Goal: Information Seeking & Learning: Understand process/instructions

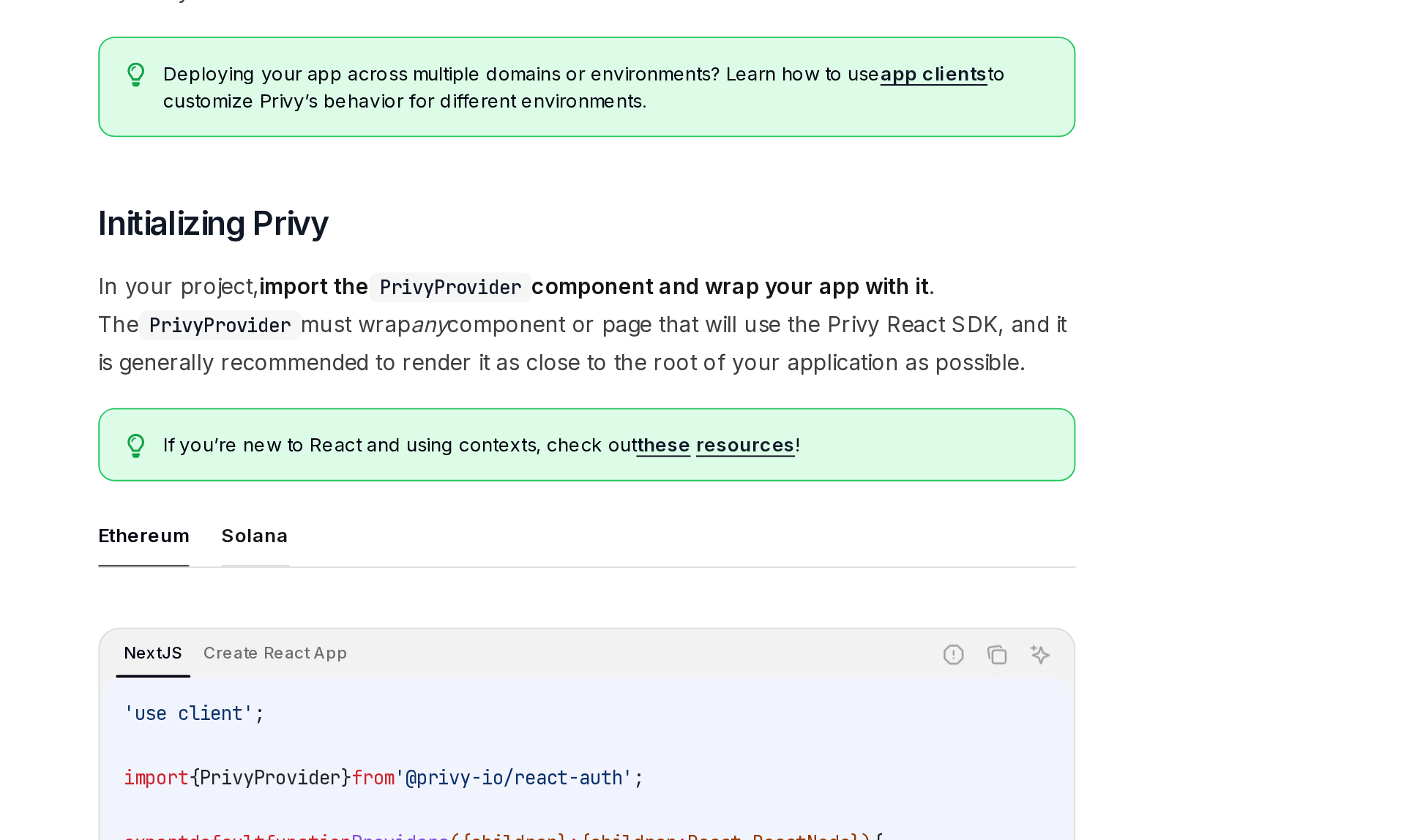
click at [521, 536] on button "Solana" at bounding box center [519, 544] width 37 height 34
type textarea "*"
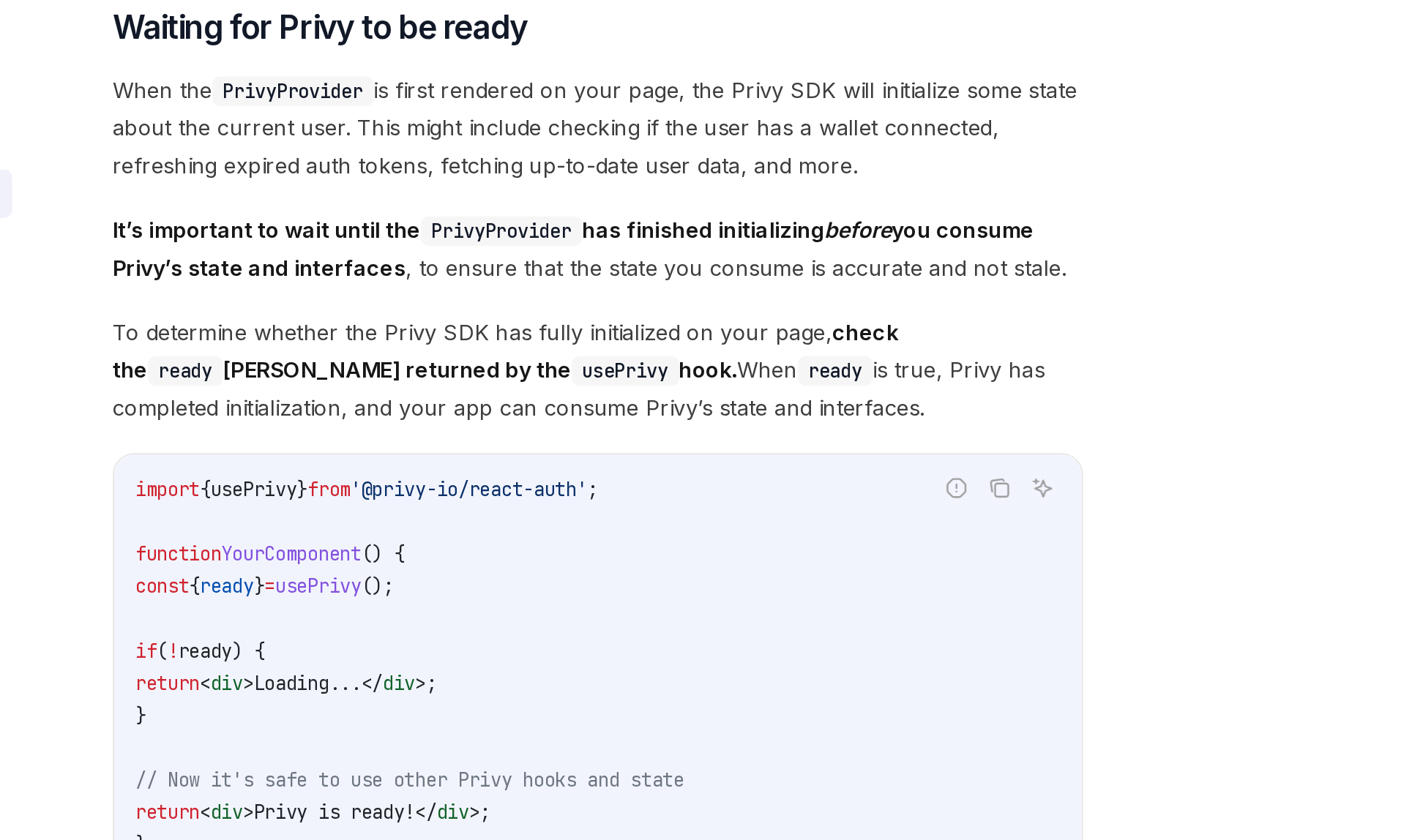
scroll to position [1303, 0]
click at [482, 364] on strong "It’s important to wait until the PrivyProvider has finished initializing before…" at bounding box center [684, 380] width 502 height 35
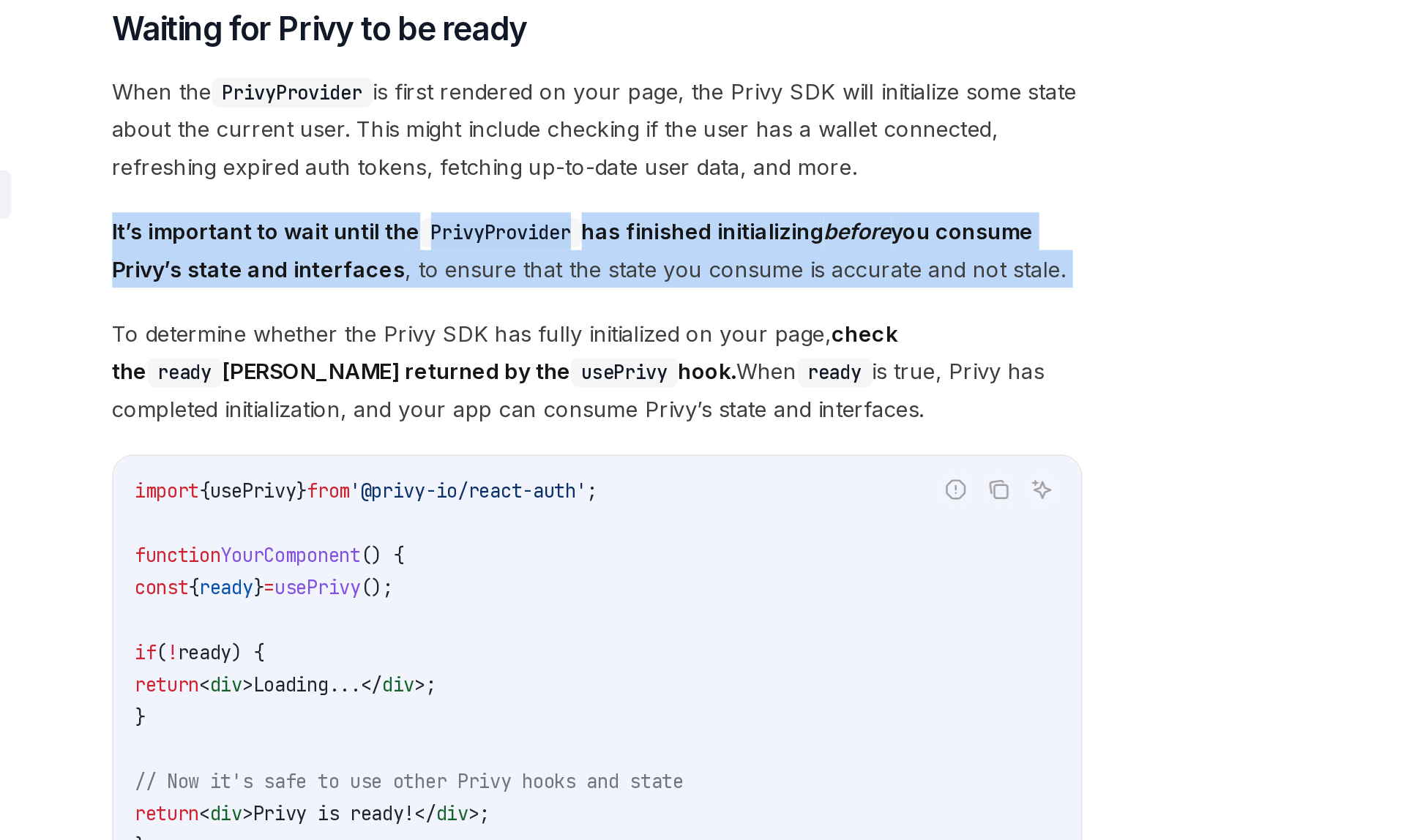
click at [482, 364] on strong "It’s important to wait until the PrivyProvider has finished initializing before…" at bounding box center [684, 380] width 502 height 35
copy div "It’s important to wait until the PrivyProvider has finished initializing before…"
click at [482, 364] on strong "It’s important to wait until the PrivyProvider has finished initializing before…" at bounding box center [684, 380] width 502 height 35
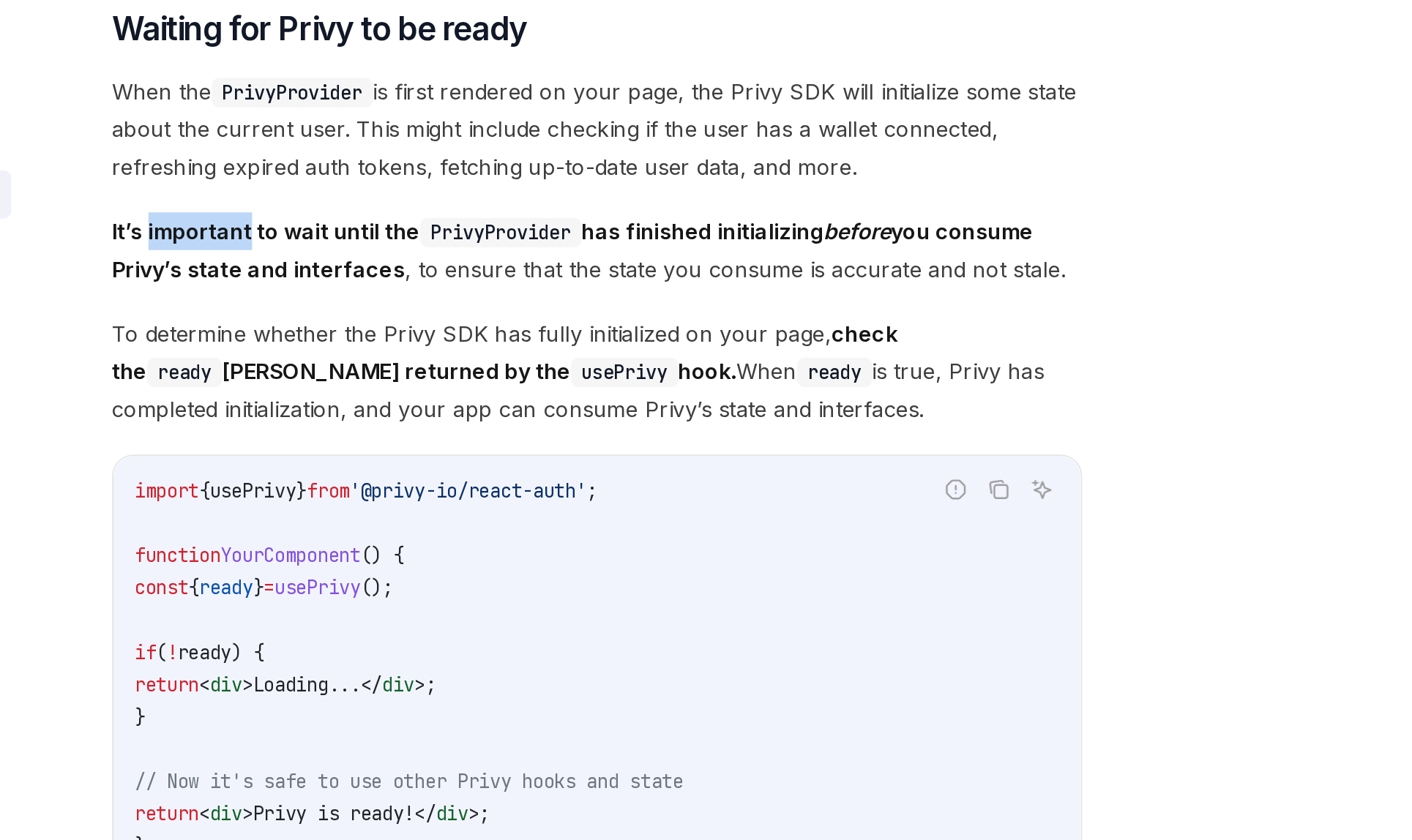
click at [482, 364] on strong "It’s important to wait until the PrivyProvider has finished initializing before…" at bounding box center [684, 380] width 502 height 35
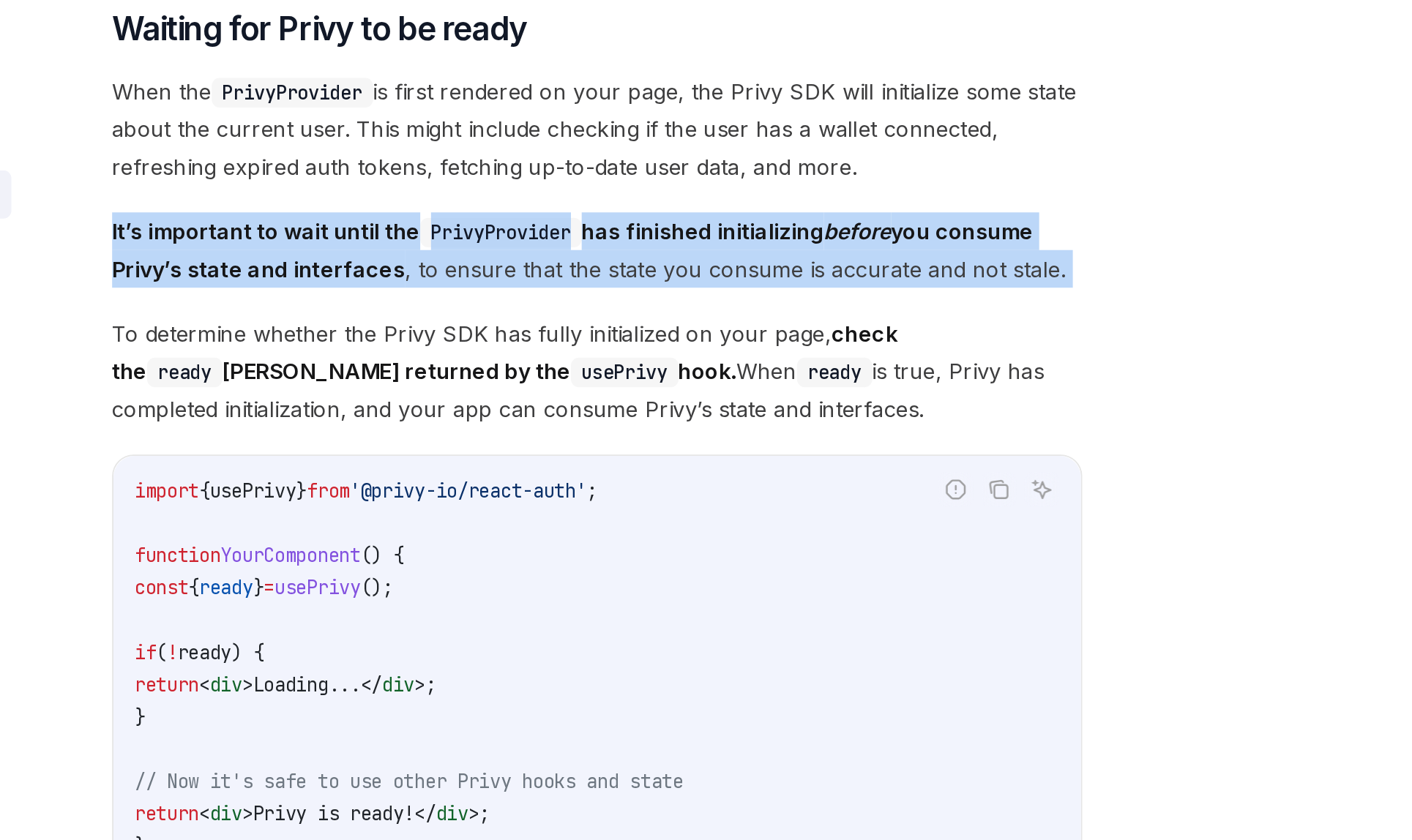
click at [482, 364] on strong "It’s important to wait until the PrivyProvider has finished initializing before…" at bounding box center [684, 380] width 502 height 35
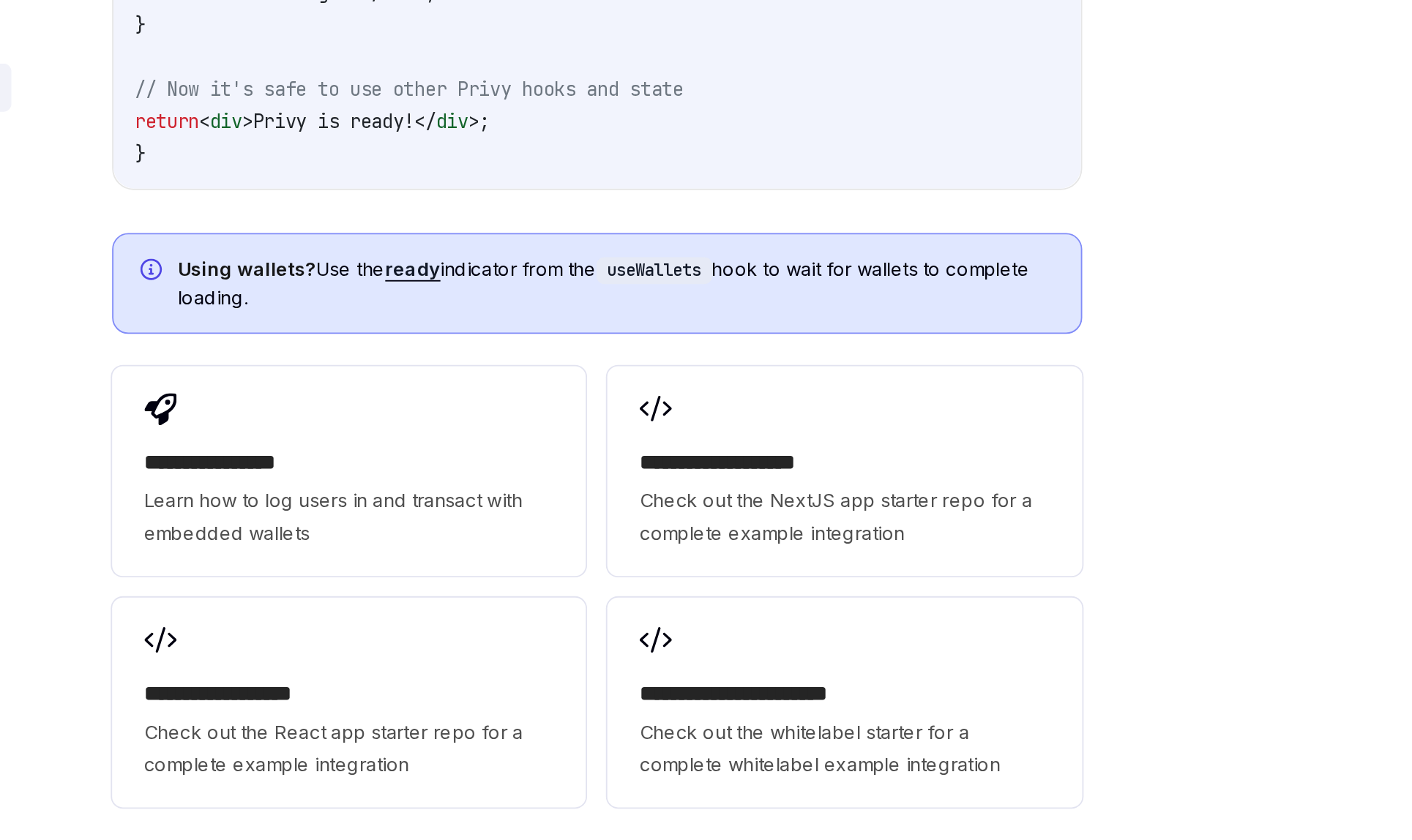
scroll to position [1622, 0]
